Goal: Task Accomplishment & Management: Use online tool/utility

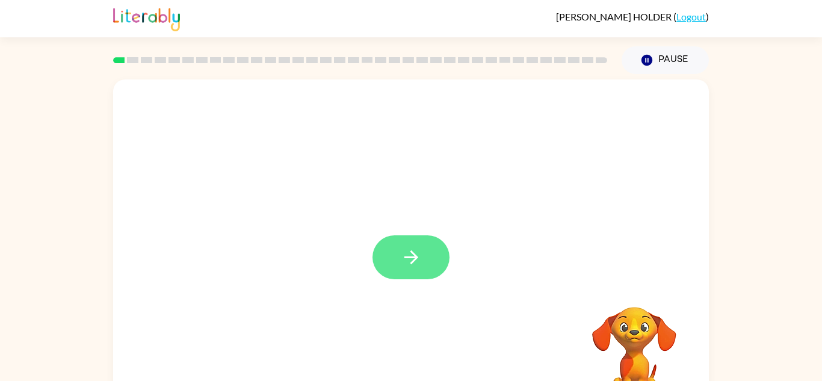
click at [408, 261] on icon "button" at bounding box center [411, 257] width 21 height 21
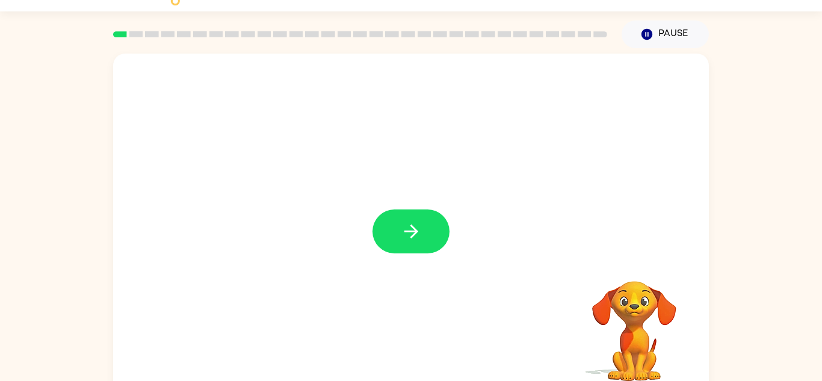
scroll to position [26, 0]
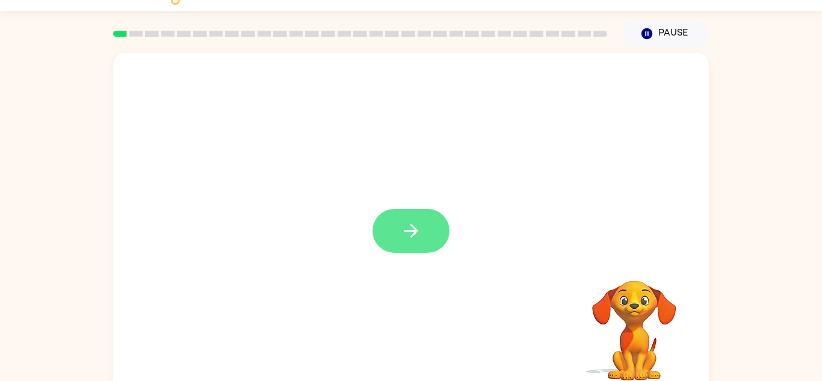
click at [429, 217] on button "button" at bounding box center [411, 231] width 77 height 44
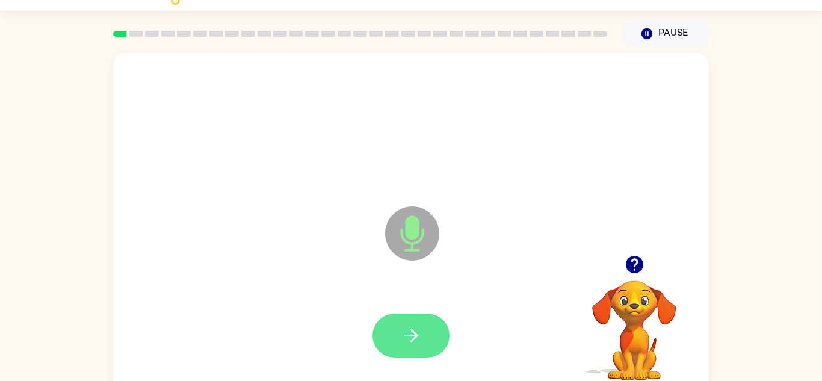
click at [406, 348] on button "button" at bounding box center [411, 336] width 77 height 44
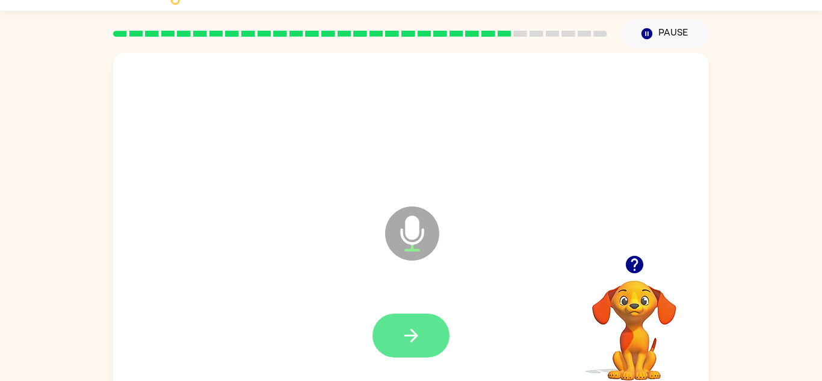
click at [425, 333] on button "button" at bounding box center [411, 336] width 77 height 44
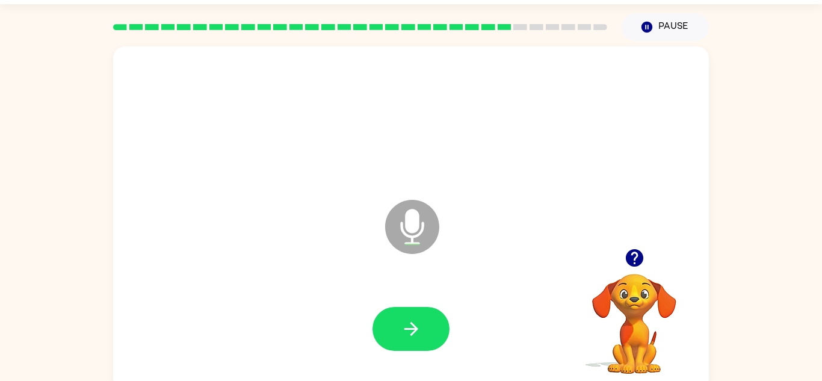
scroll to position [42, 0]
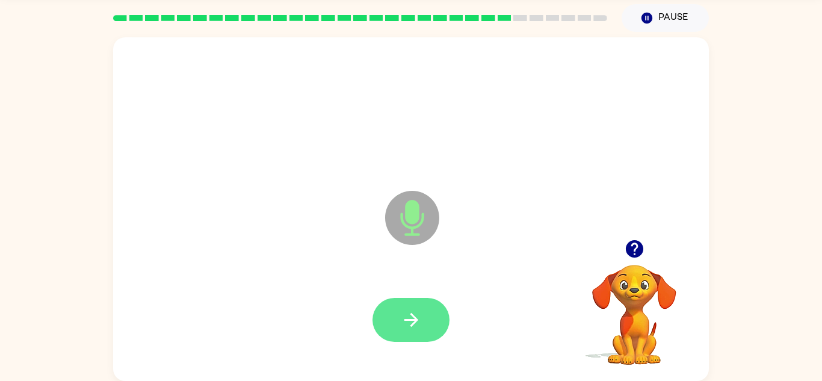
click at [404, 313] on icon "button" at bounding box center [411, 319] width 21 height 21
click at [406, 312] on icon "button" at bounding box center [411, 319] width 21 height 21
click at [396, 311] on button "button" at bounding box center [411, 320] width 77 height 44
click at [421, 321] on icon "button" at bounding box center [411, 319] width 21 height 21
click at [419, 318] on icon "button" at bounding box center [411, 319] width 21 height 21
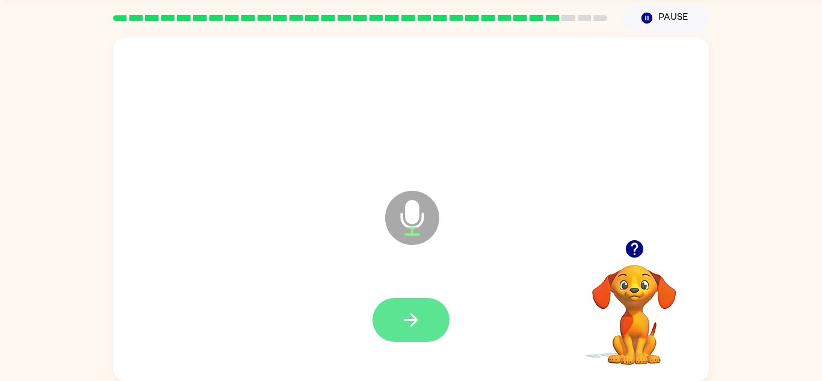
click at [387, 318] on button "button" at bounding box center [411, 320] width 77 height 44
click at [410, 326] on icon "button" at bounding box center [411, 319] width 21 height 21
click at [412, 314] on icon "button" at bounding box center [411, 319] width 21 height 21
click at [403, 314] on icon "button" at bounding box center [411, 319] width 21 height 21
click at [412, 313] on icon "button" at bounding box center [411, 319] width 21 height 21
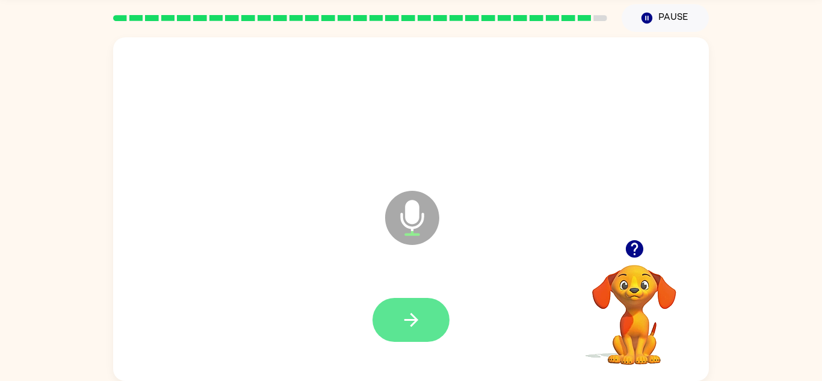
click at [408, 314] on icon "button" at bounding box center [411, 319] width 21 height 21
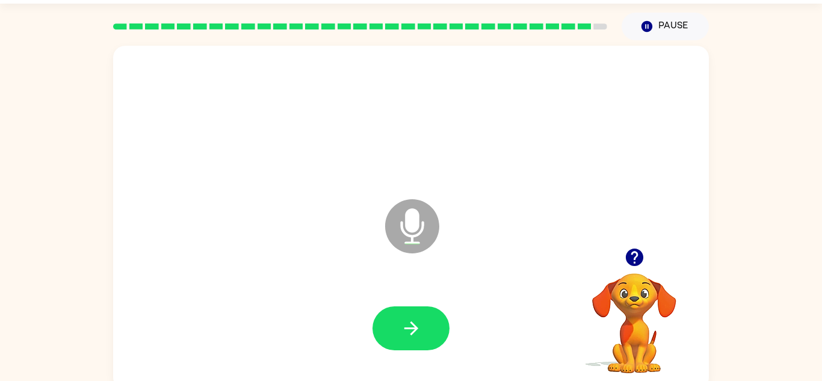
scroll to position [33, 0]
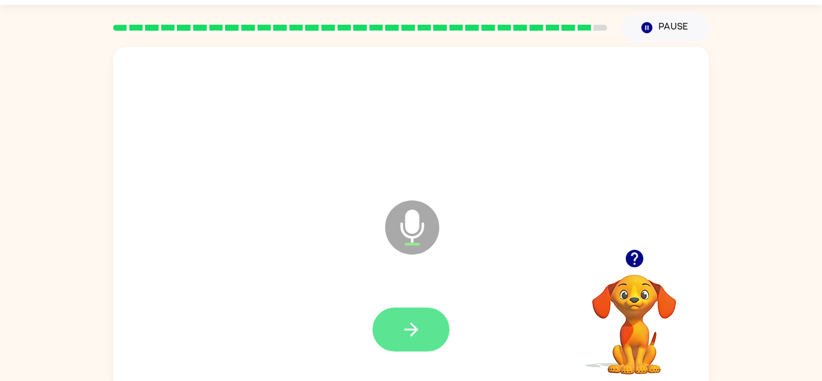
click at [410, 313] on button "button" at bounding box center [411, 330] width 77 height 44
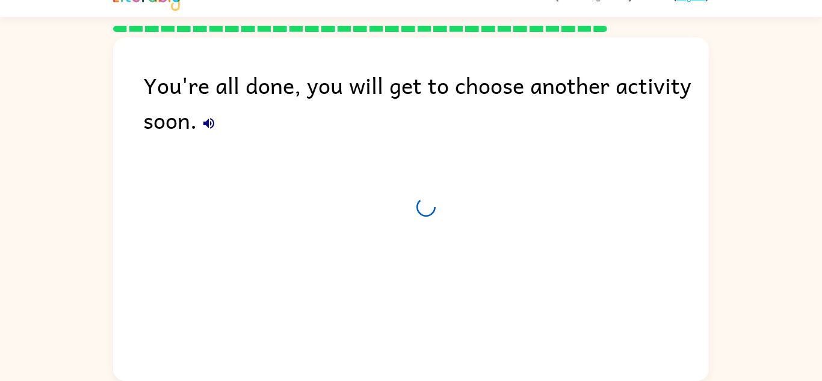
scroll to position [20, 0]
